Goal: Complete application form

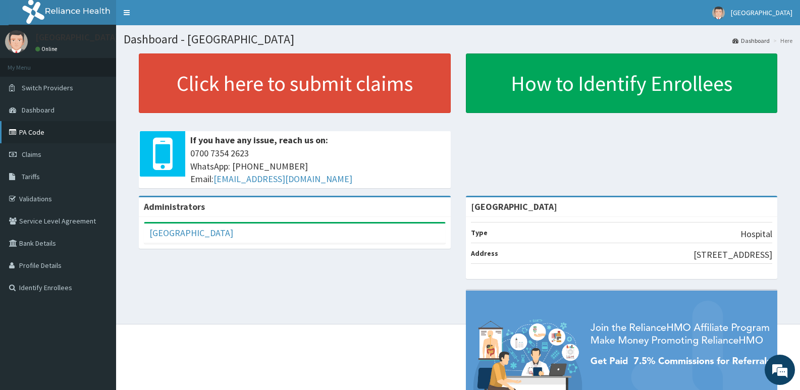
click at [32, 126] on link "PA Code" at bounding box center [58, 132] width 116 height 22
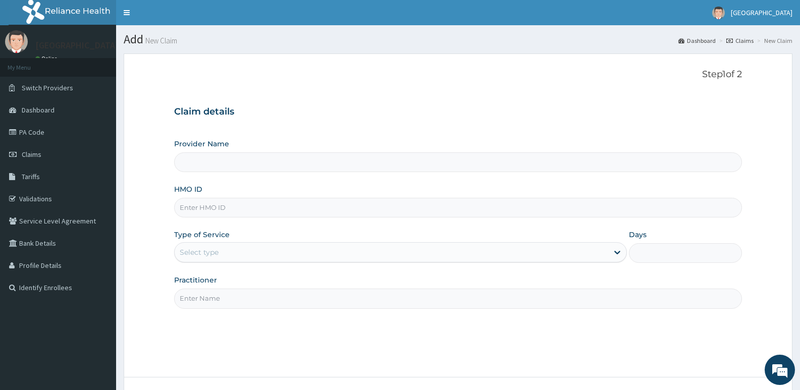
click at [318, 211] on input "HMO ID" at bounding box center [458, 208] width 568 height 20
type input "[GEOGRAPHIC_DATA]"
paste input "LFA/10018/A"
type input "LFA/10018/A"
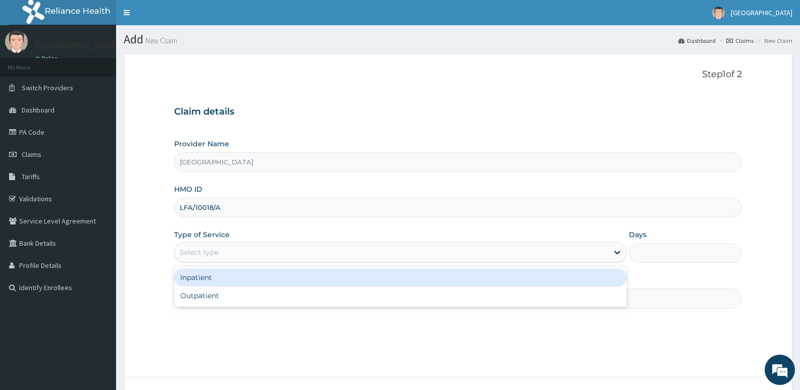
click at [272, 254] on div "Select type" at bounding box center [391, 252] width 433 height 16
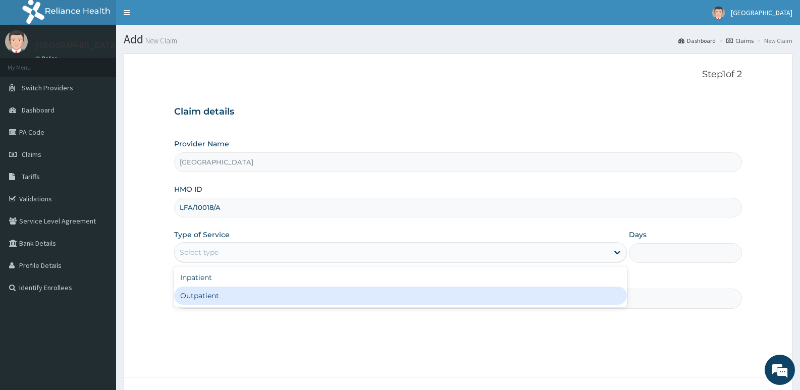
click at [237, 301] on div "Outpatient" at bounding box center [400, 296] width 452 height 18
type input "1"
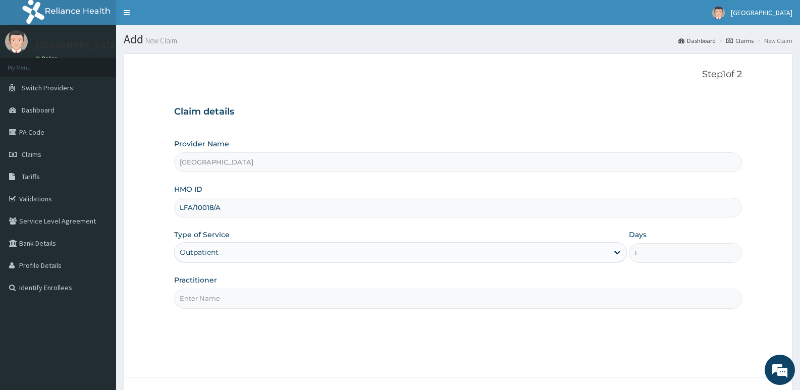
click at [235, 303] on input "Practitioner" at bounding box center [458, 299] width 568 height 20
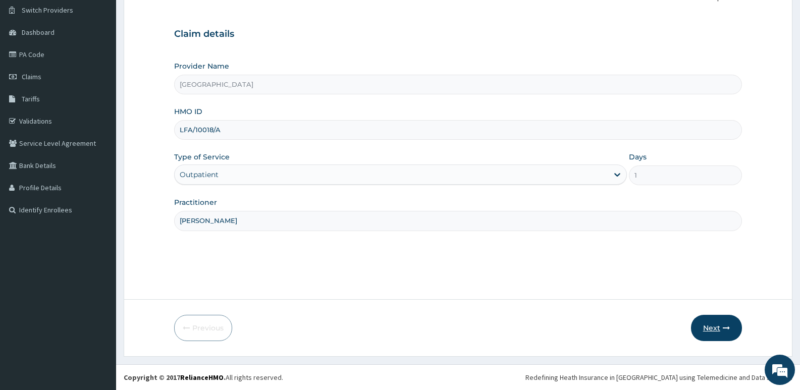
type input "[PERSON_NAME]"
click at [718, 324] on button "Next" at bounding box center [716, 328] width 51 height 26
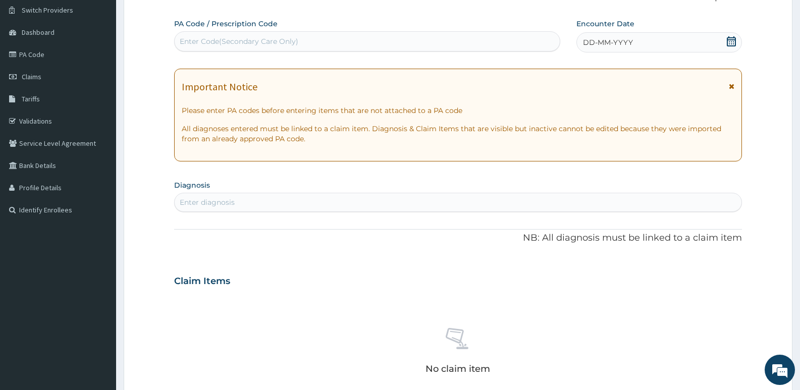
click at [295, 41] on div "Enter Code(Secondary Care Only)" at bounding box center [239, 41] width 119 height 10
paste input "PA/10D527"
type input "PA/10D527"
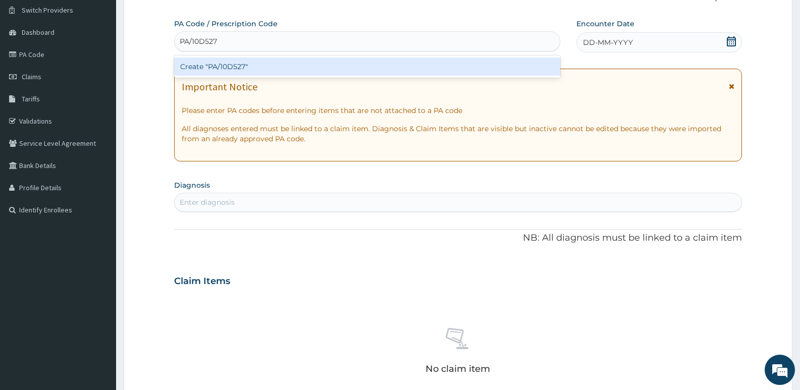
click at [286, 60] on div "Create "PA/10D527"" at bounding box center [367, 67] width 386 height 18
